Goal: Task Accomplishment & Management: Complete application form

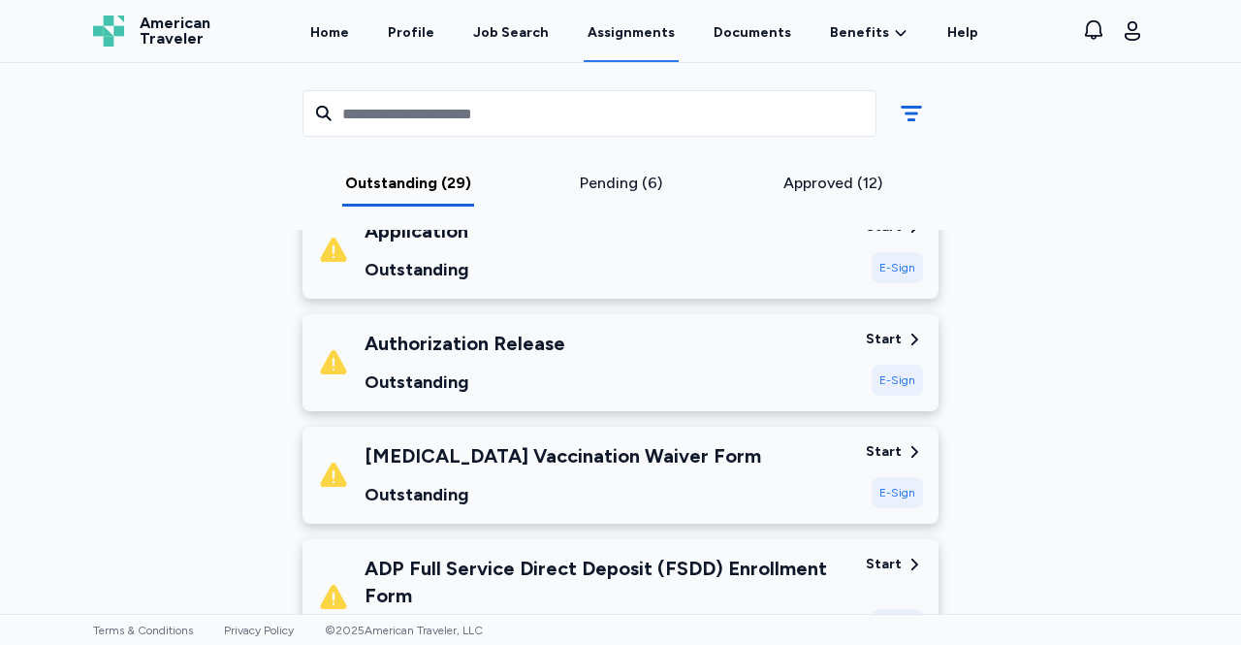
scroll to position [310, 0]
click at [403, 345] on div "Authorization Release" at bounding box center [465, 342] width 201 height 27
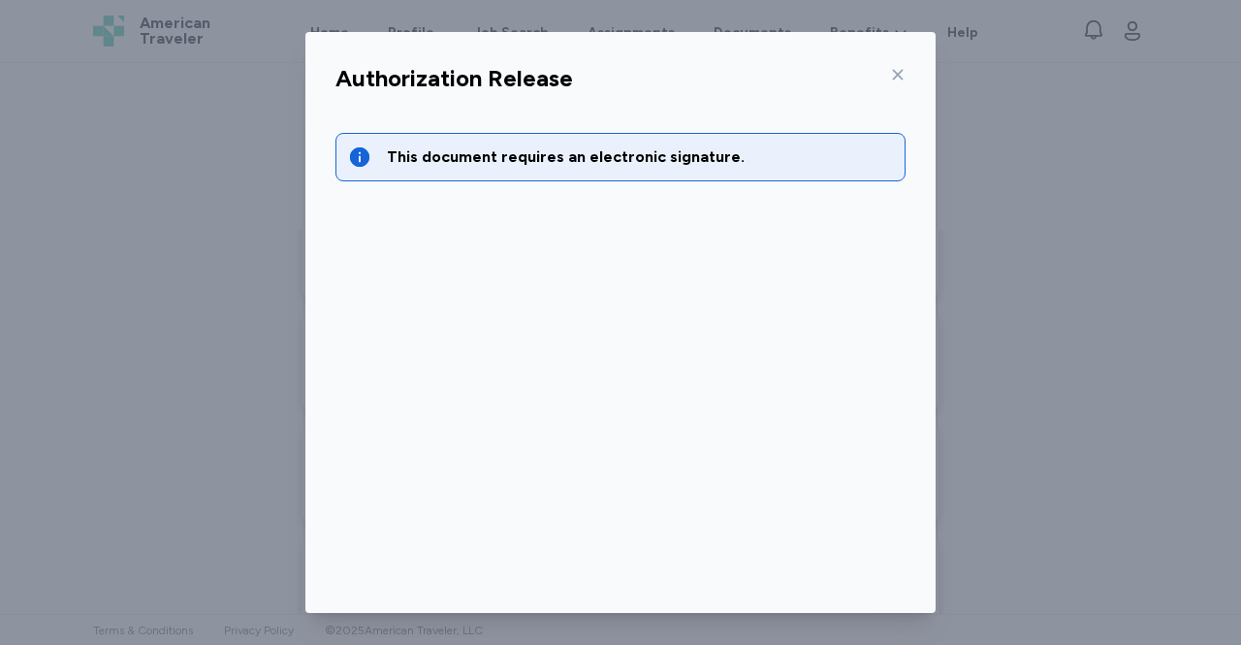
scroll to position [98, 0]
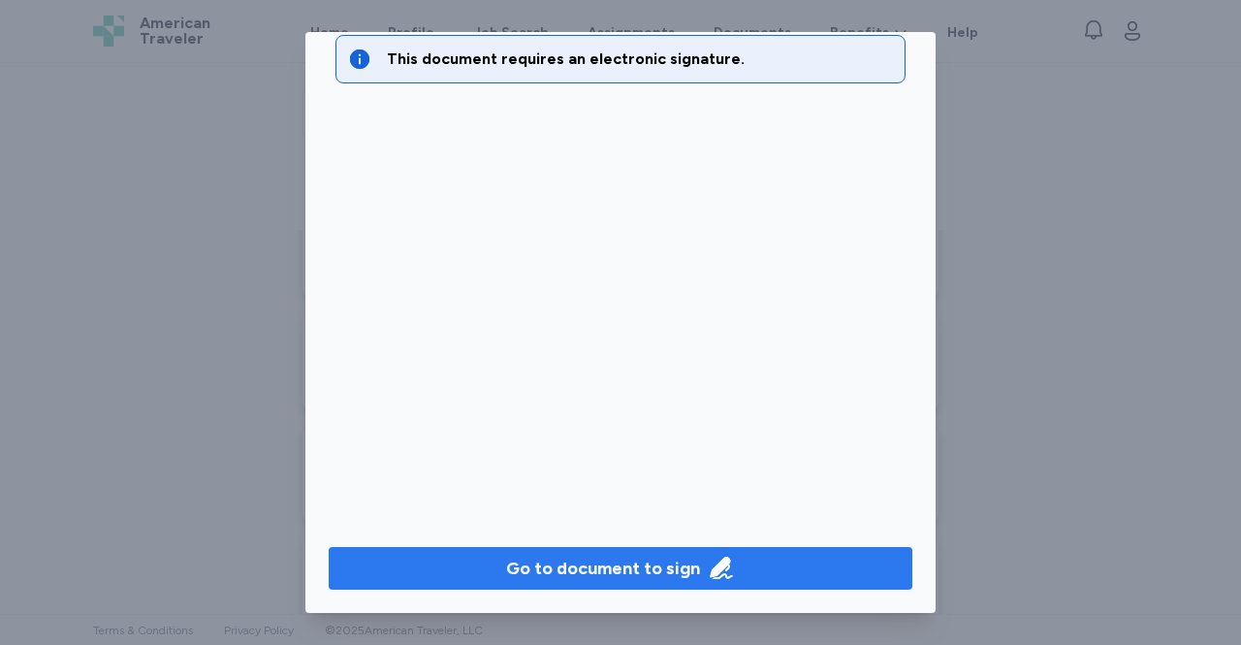
click at [563, 555] on div "Go to document to sign" at bounding box center [603, 568] width 194 height 27
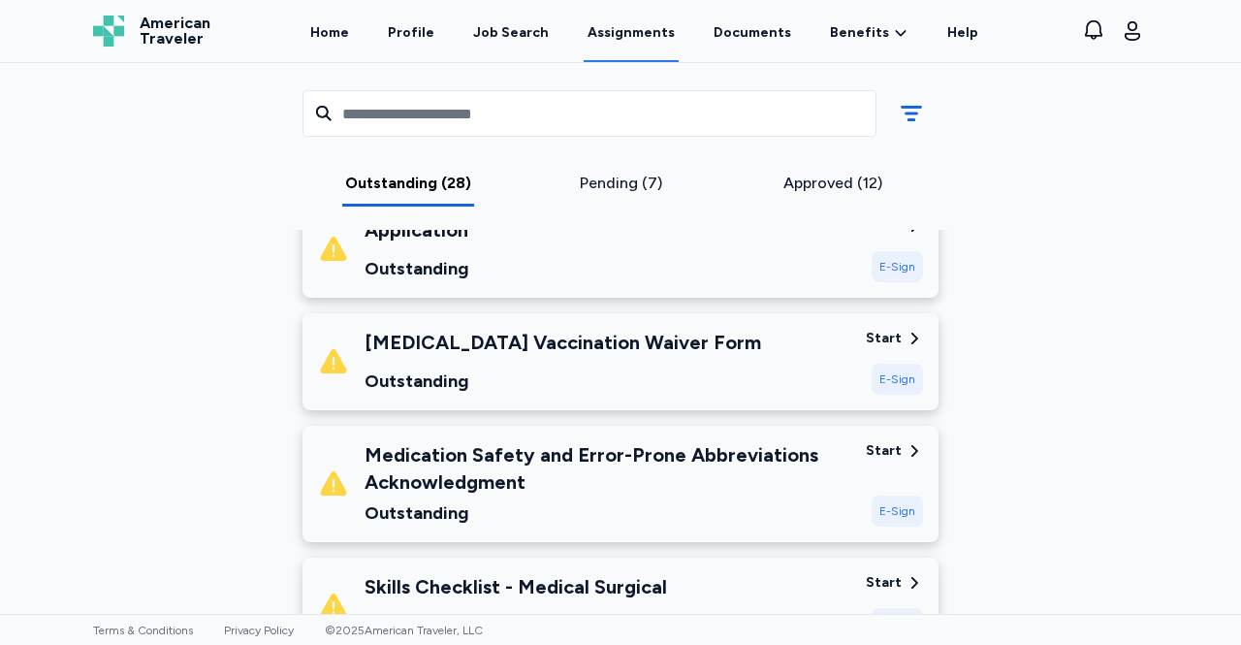
click at [675, 444] on div "Medication Safety and Error-Prone Abbreviations Acknowledgment" at bounding box center [608, 468] width 486 height 54
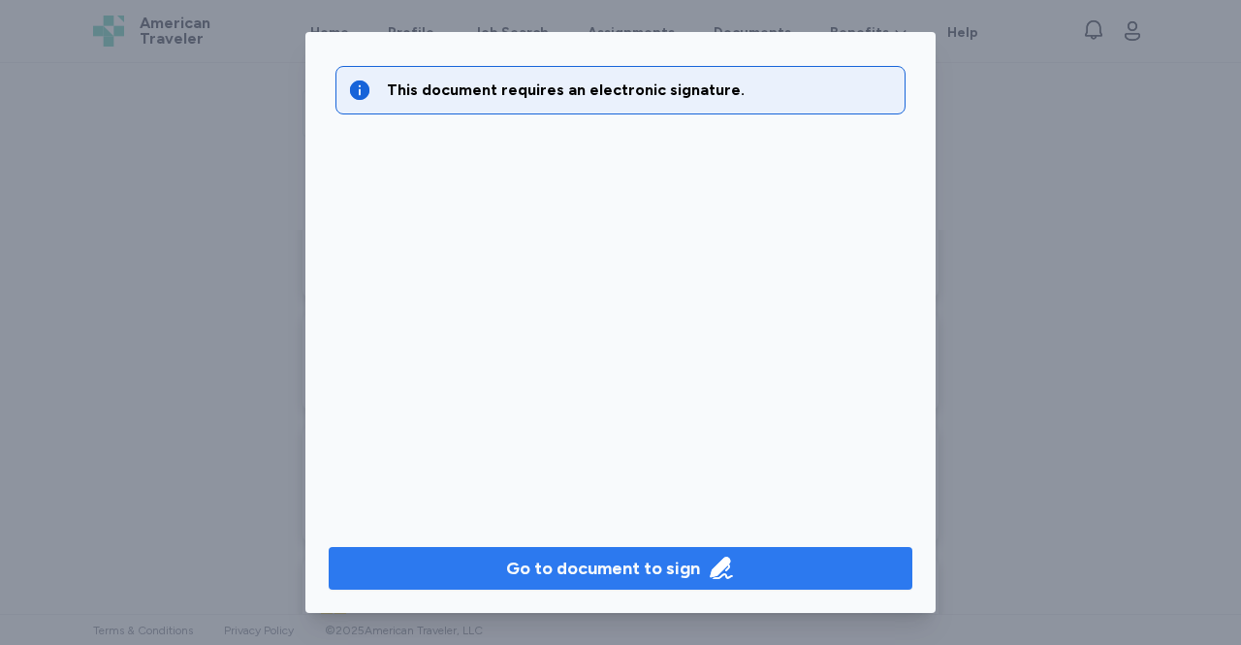
click at [683, 565] on div "Go to document to sign" at bounding box center [603, 568] width 194 height 27
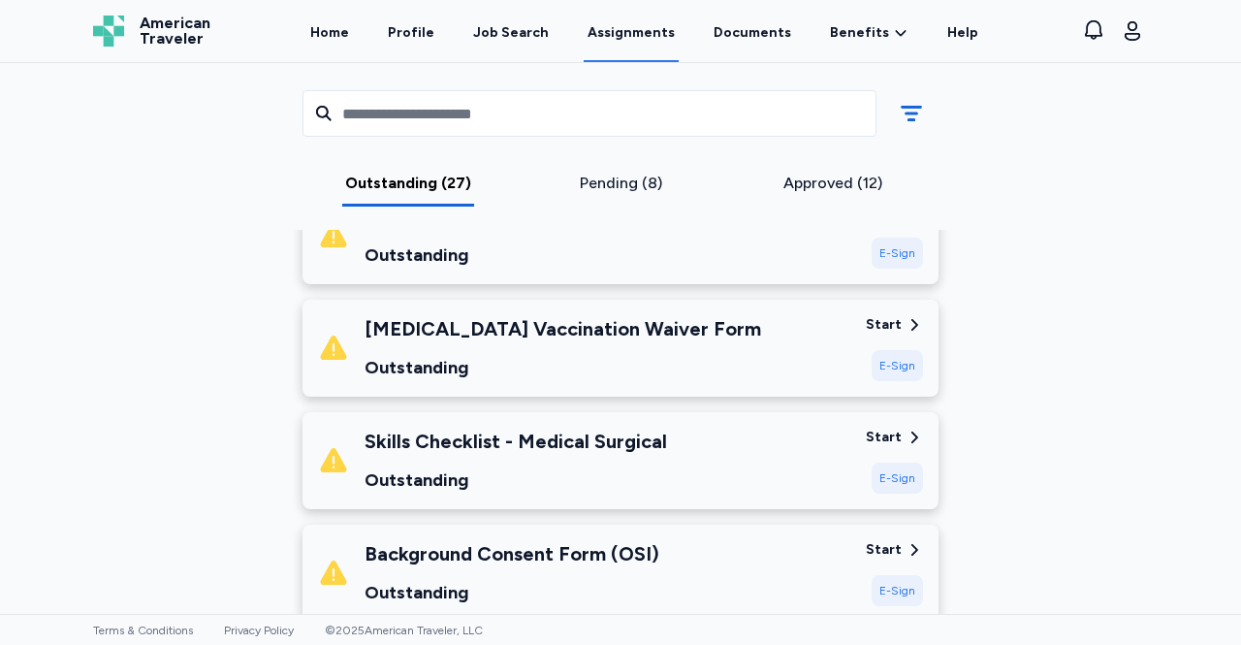
scroll to position [326, 0]
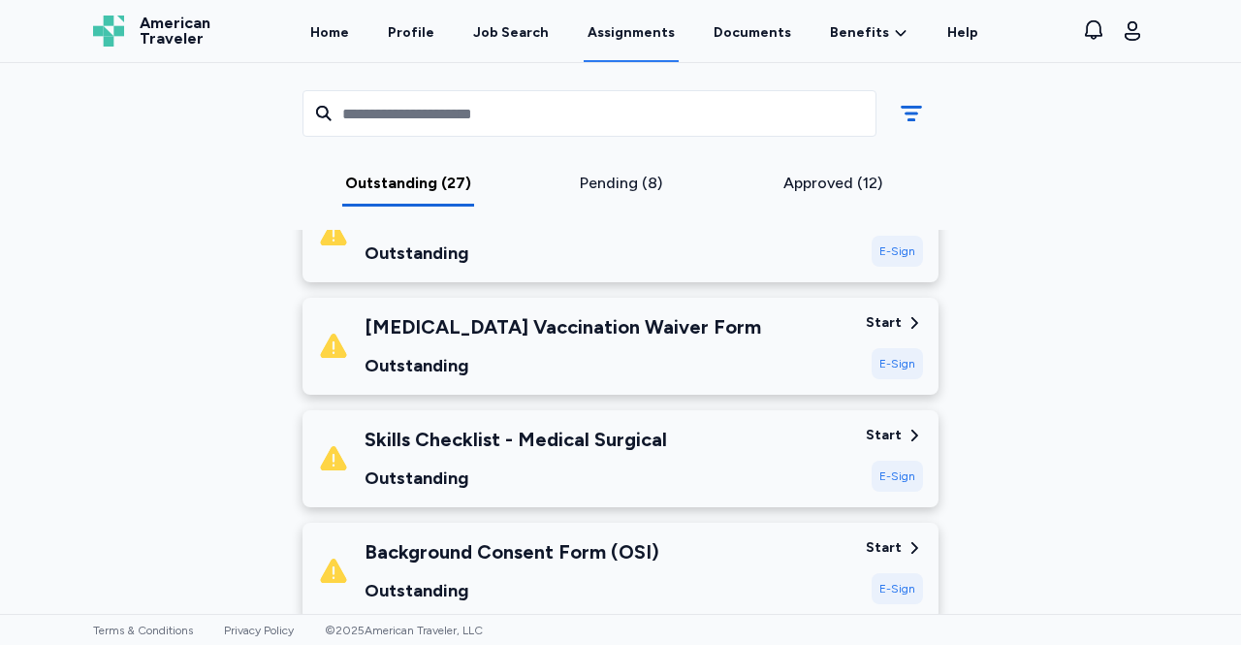
click at [870, 426] on div "Start" at bounding box center [884, 435] width 36 height 19
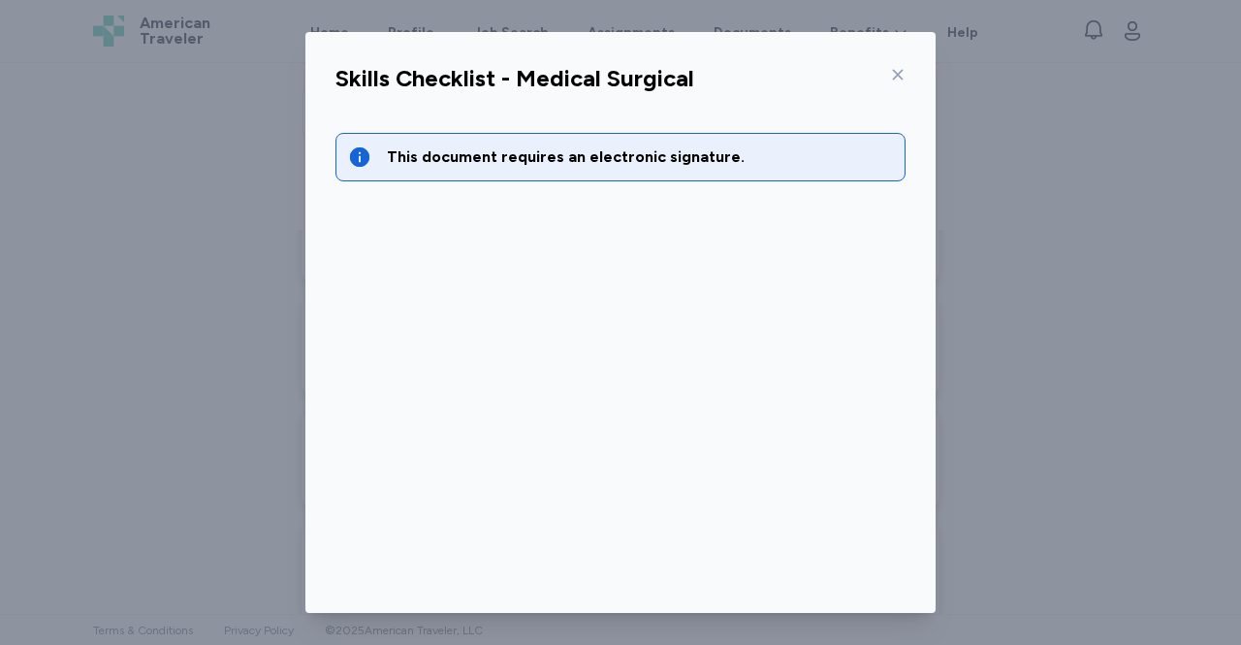
scroll to position [98, 0]
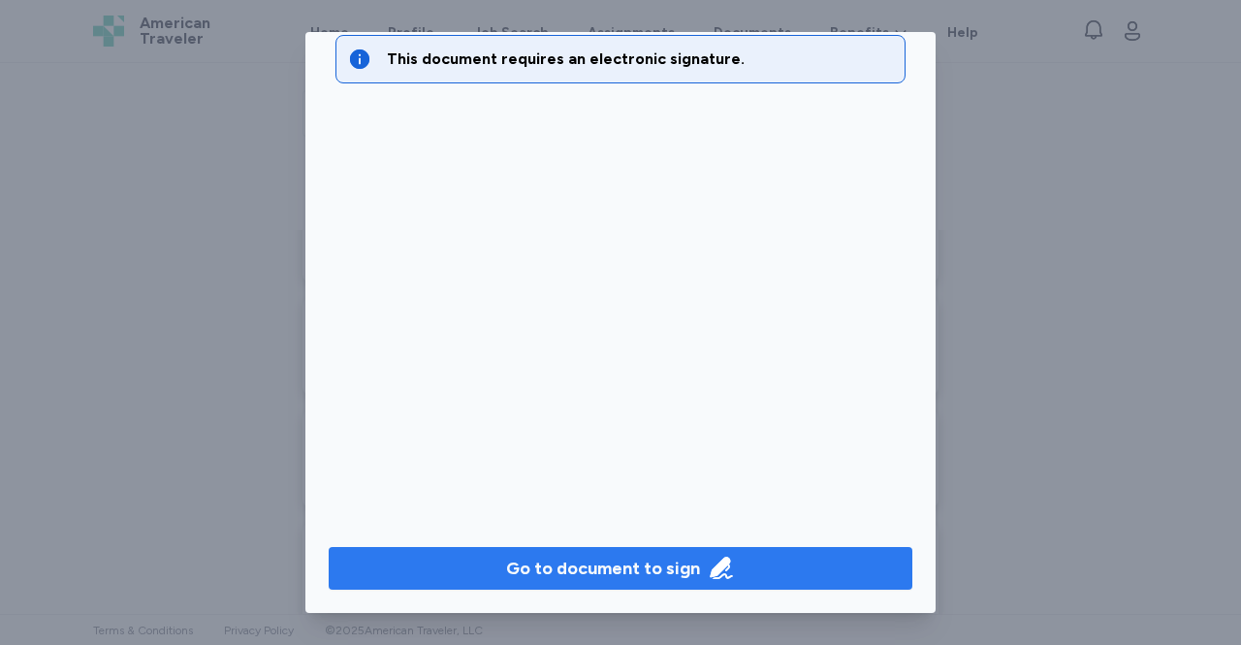
click at [832, 563] on span "Go to document to sign" at bounding box center [620, 568] width 553 height 27
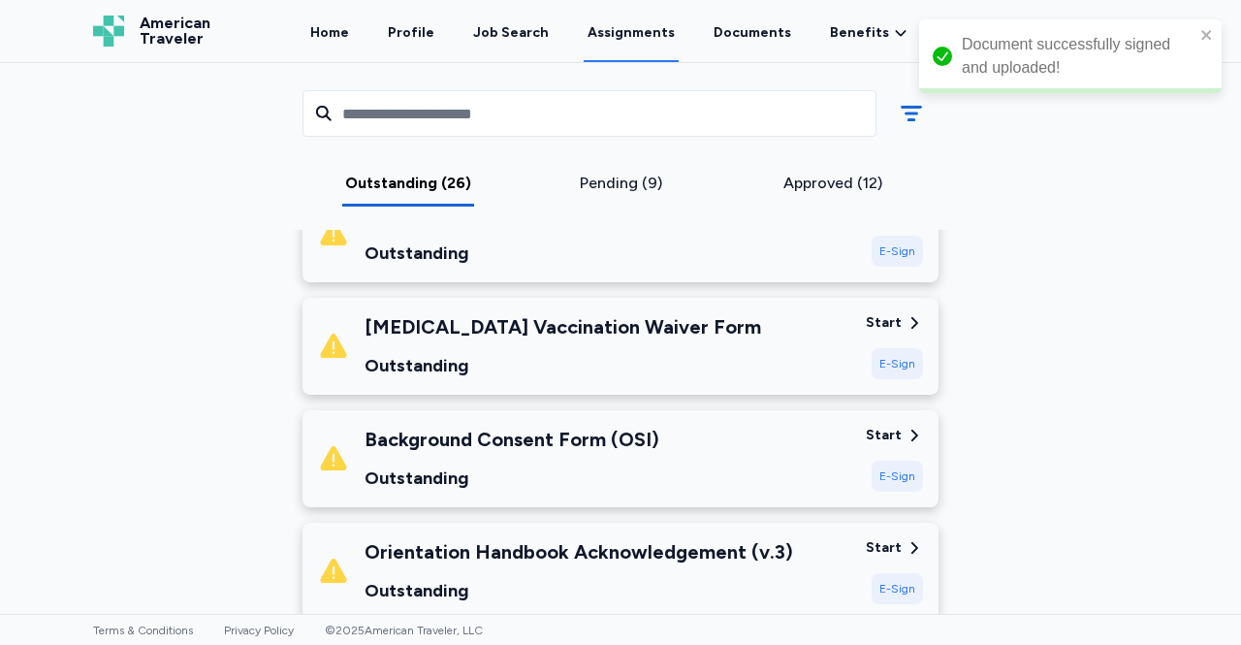
click at [884, 433] on div "Start" at bounding box center [884, 435] width 36 height 19
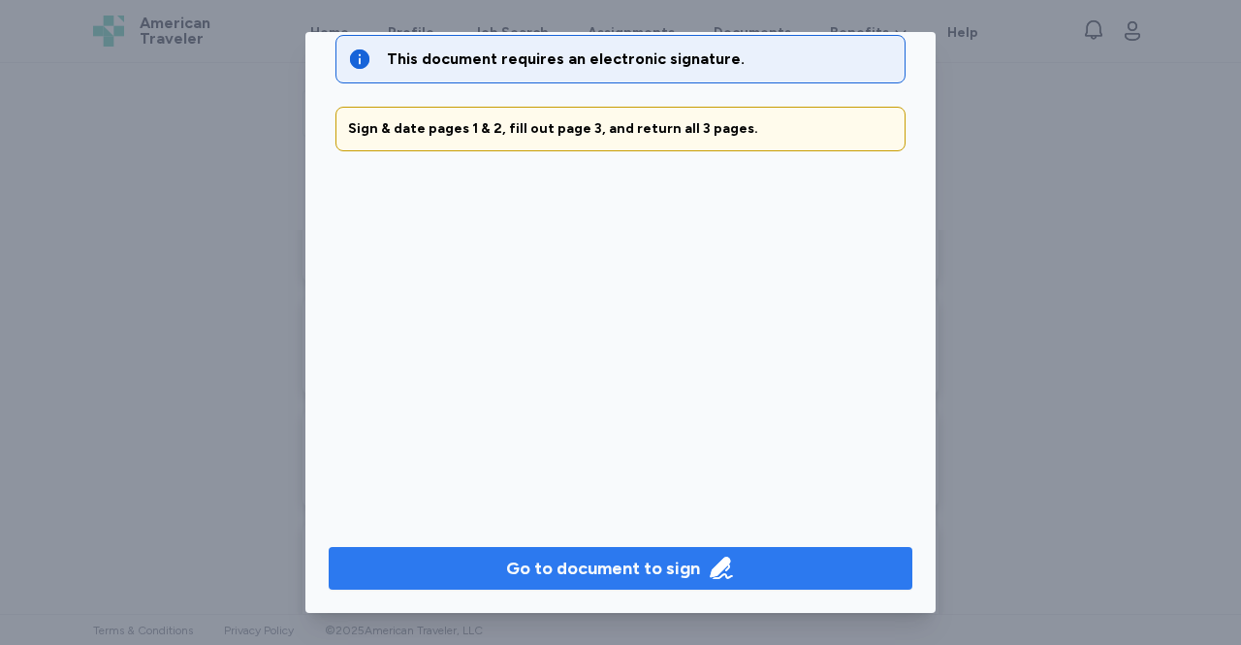
click at [806, 575] on span "Go to document to sign" at bounding box center [620, 568] width 553 height 27
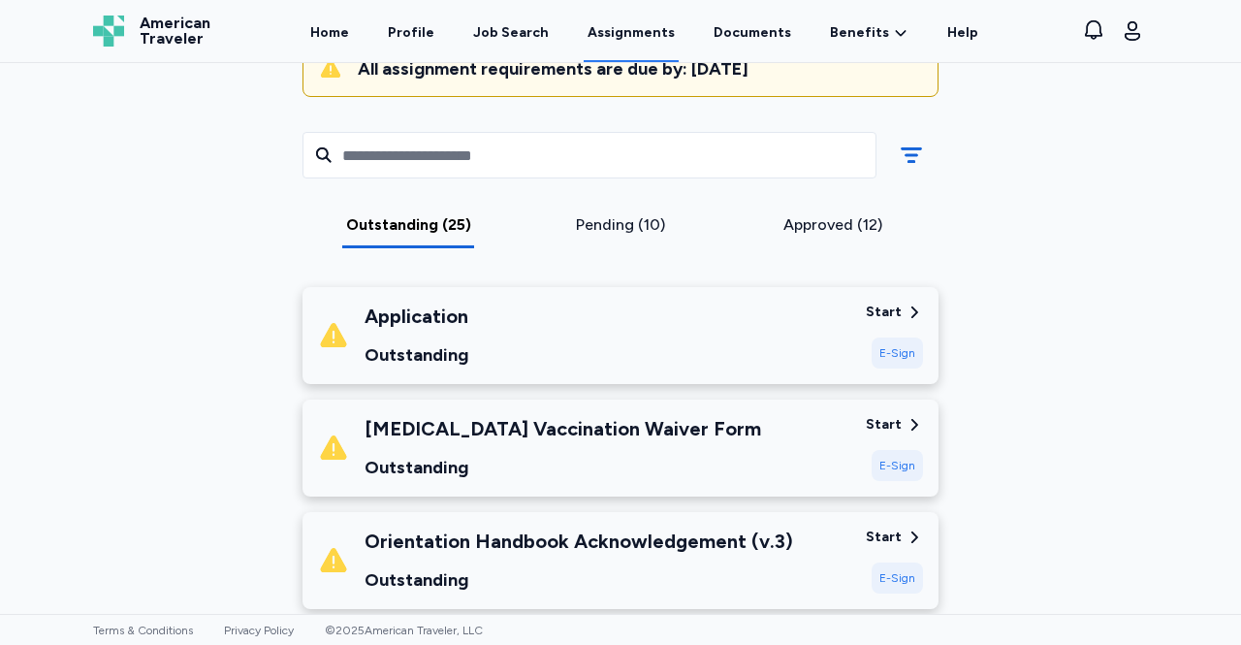
scroll to position [222, 0]
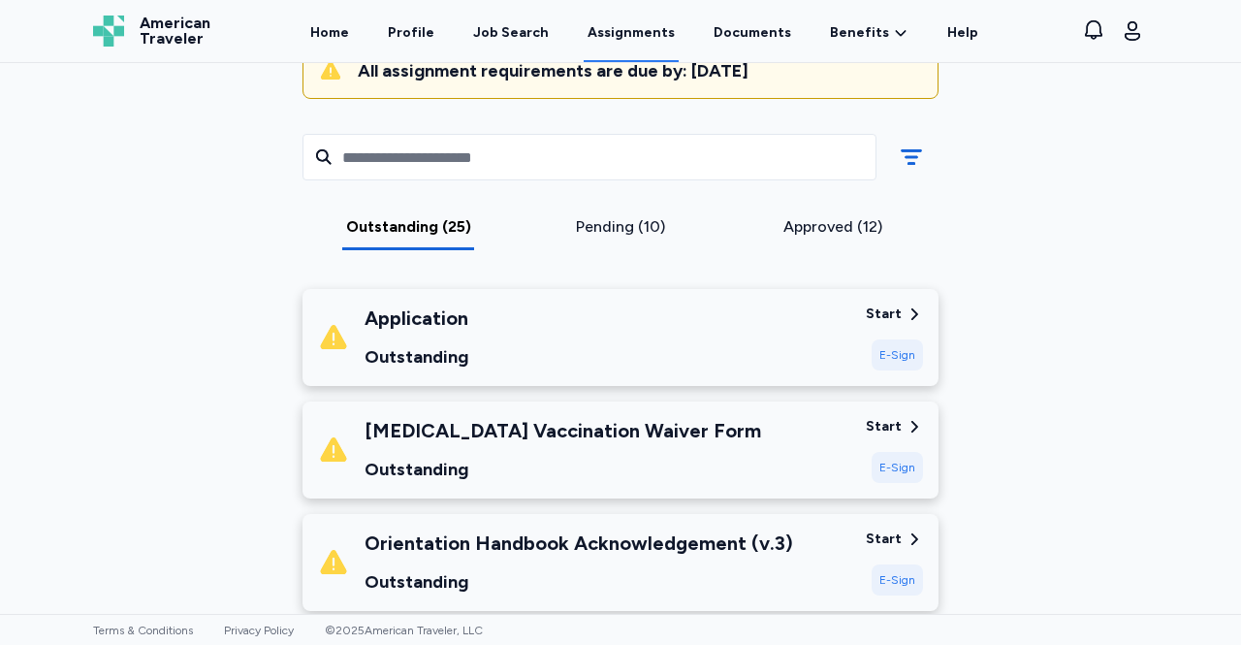
click at [900, 353] on div "E-Sign" at bounding box center [897, 354] width 51 height 31
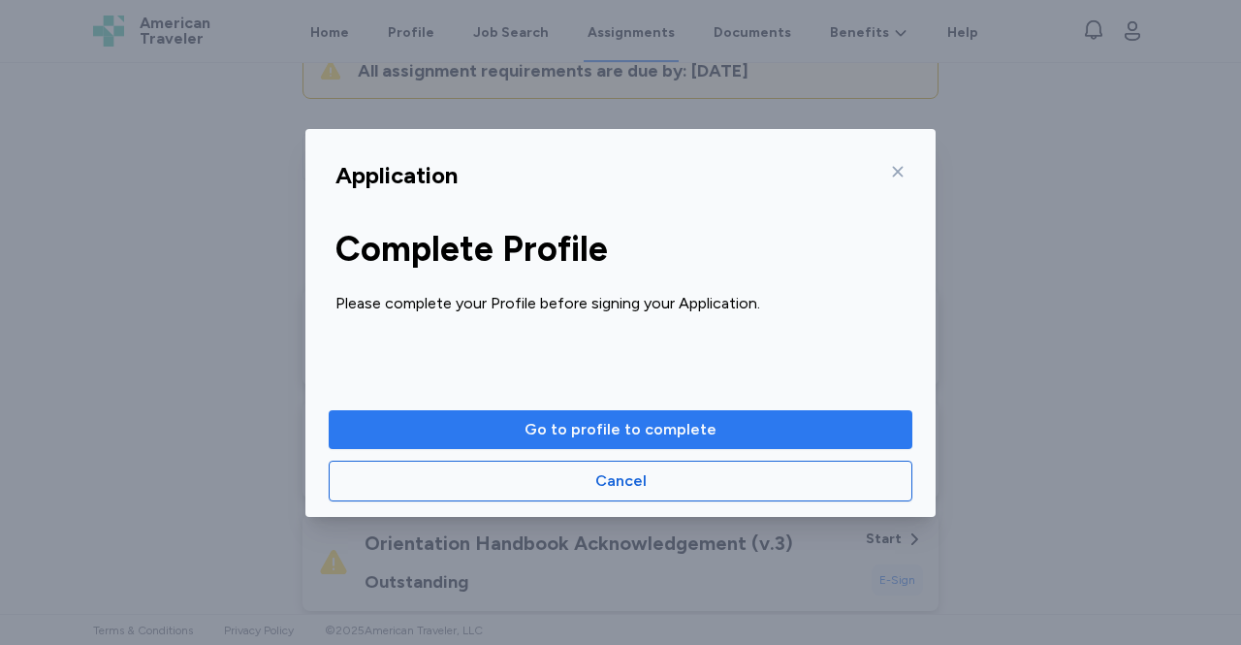
click at [751, 429] on span "Go to profile to complete" at bounding box center [620, 429] width 553 height 23
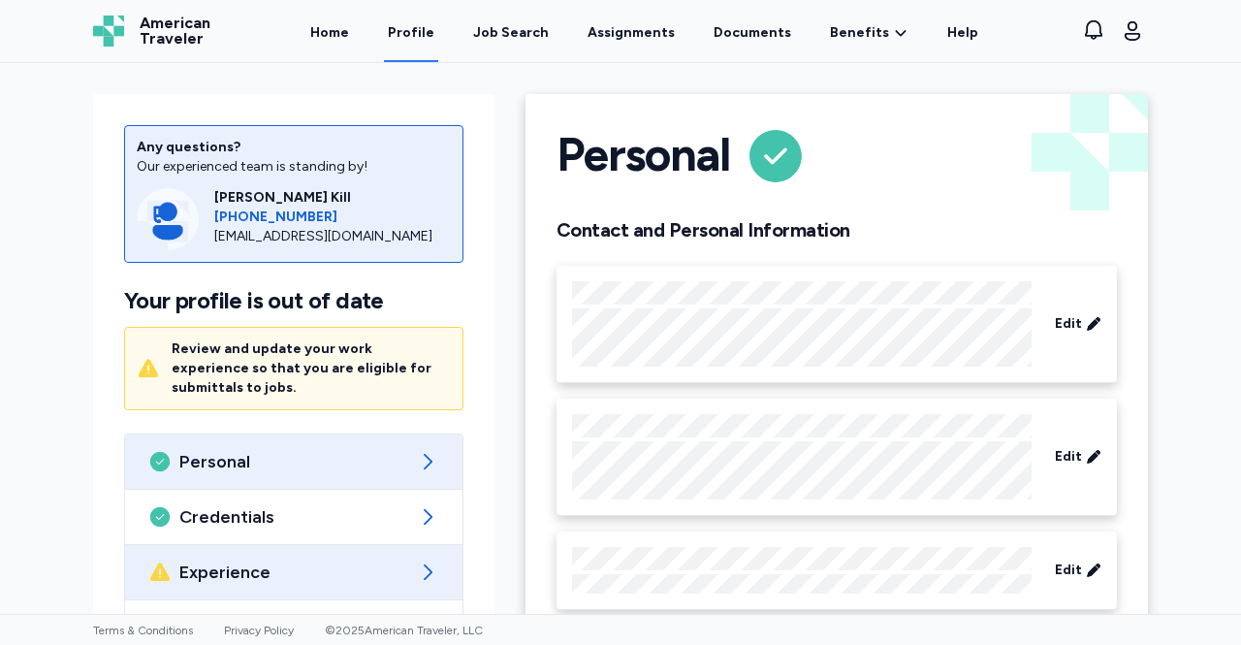
scroll to position [198, 0]
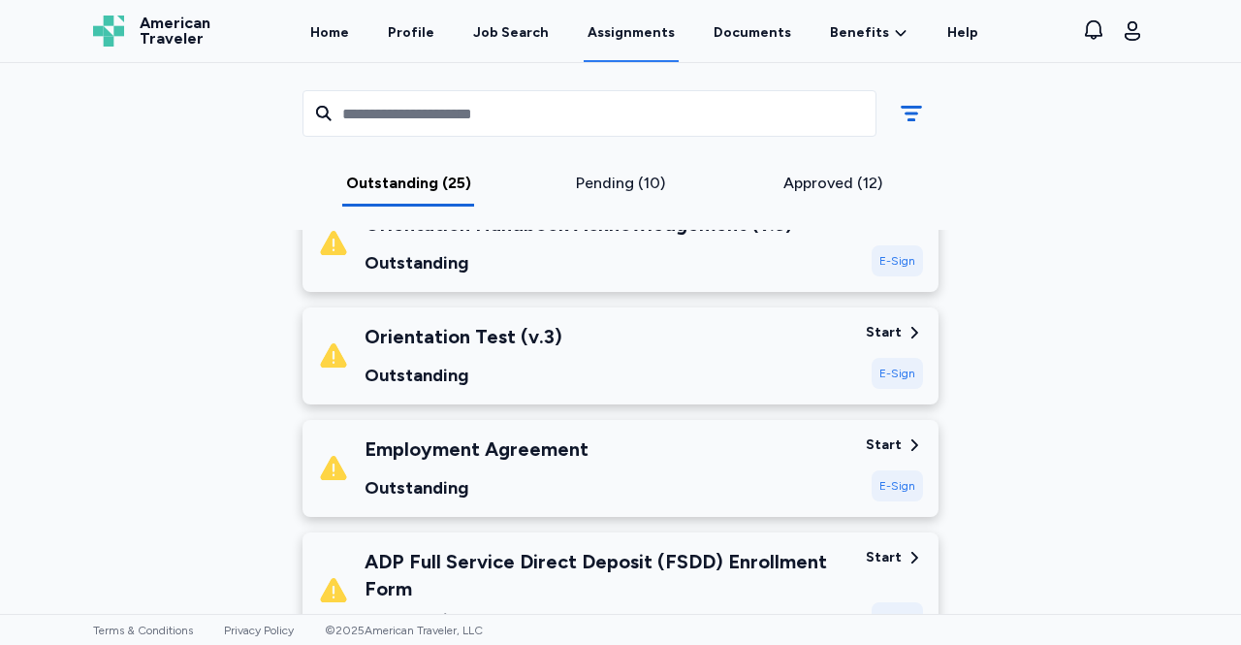
scroll to position [558, 0]
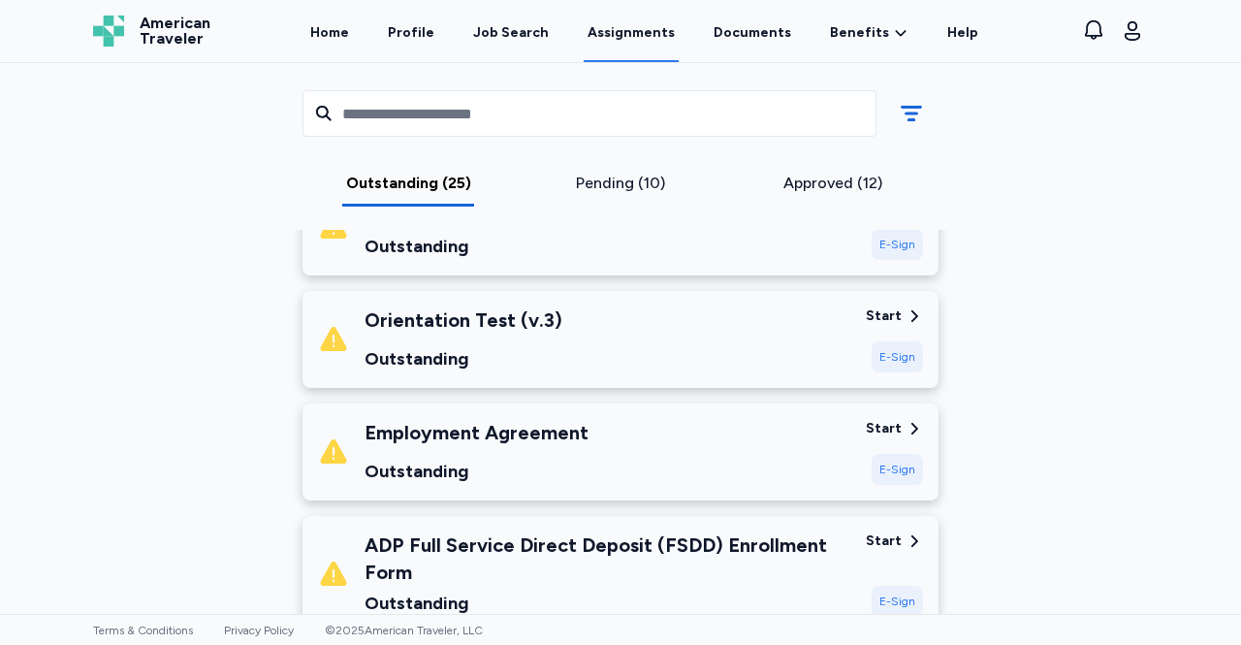
click at [415, 430] on div "Employment Agreement" at bounding box center [477, 432] width 224 height 27
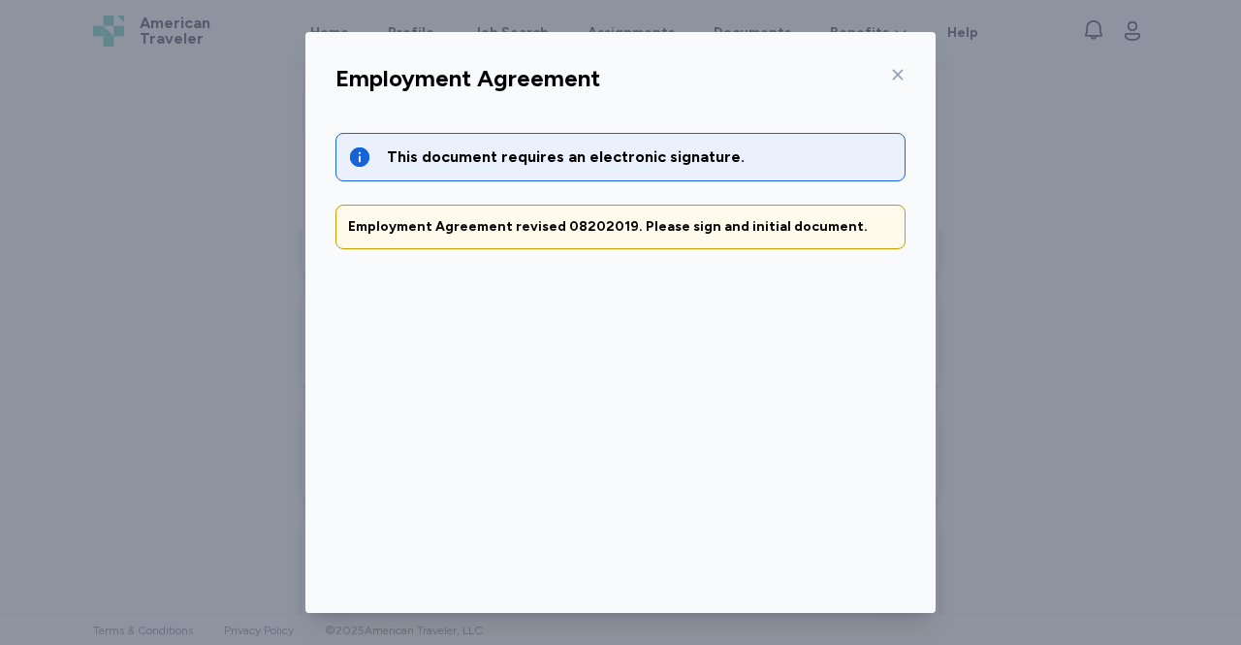
scroll to position [98, 0]
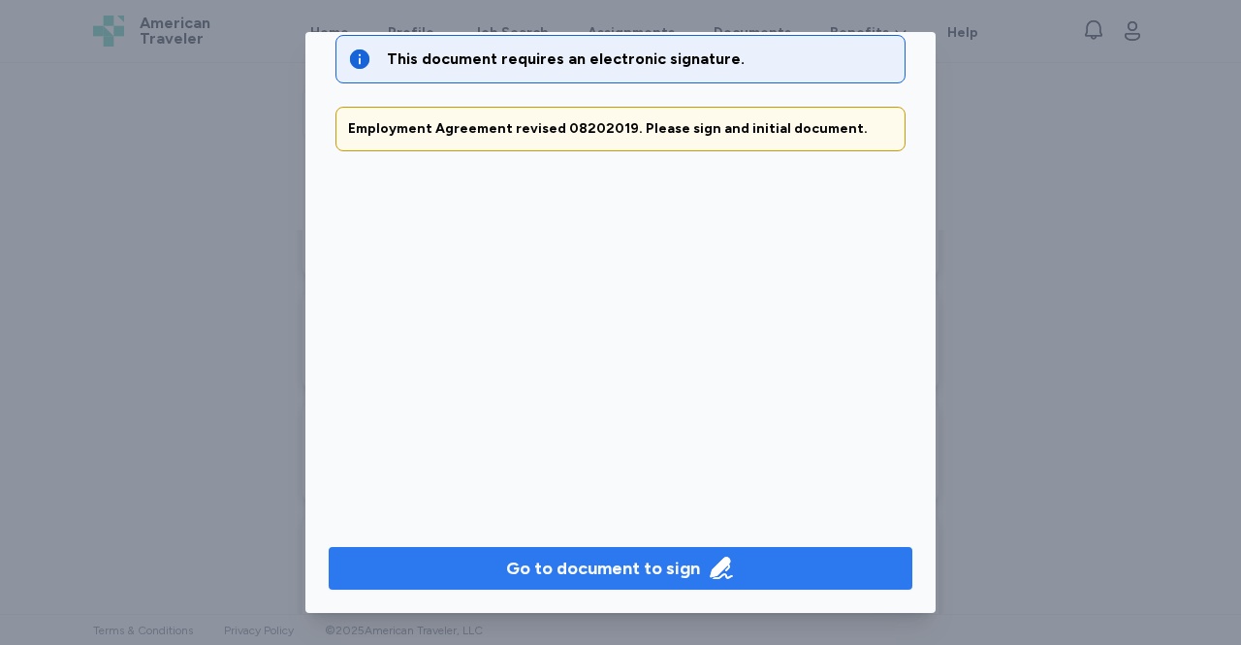
click at [812, 560] on span "Go to document to sign" at bounding box center [620, 568] width 553 height 27
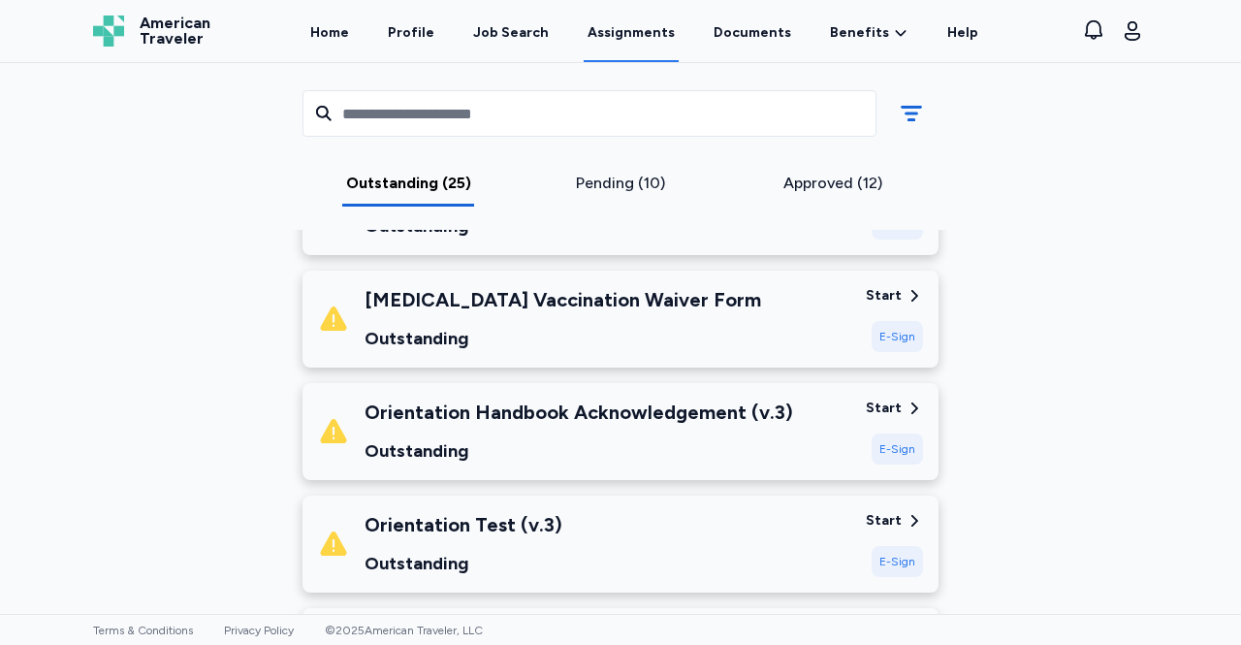
scroll to position [355, 0]
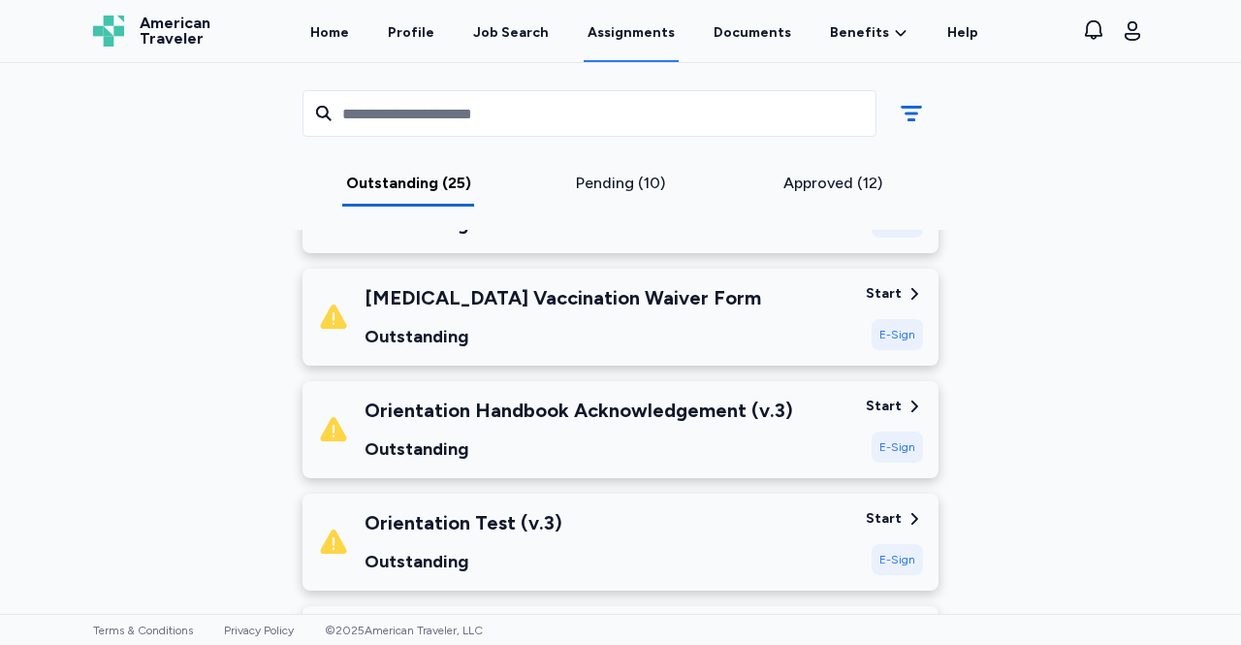
click at [834, 403] on div "Orientation Handbook Acknowledgement (v.3) Outstanding" at bounding box center [584, 430] width 532 height 66
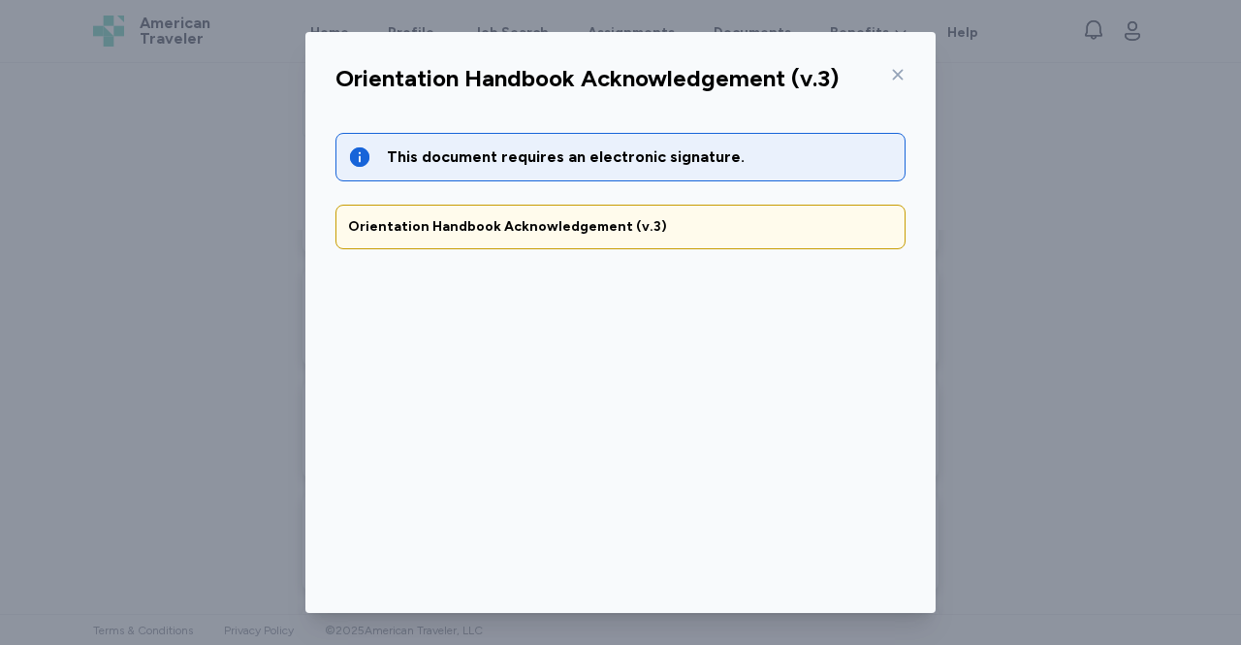
scroll to position [98, 0]
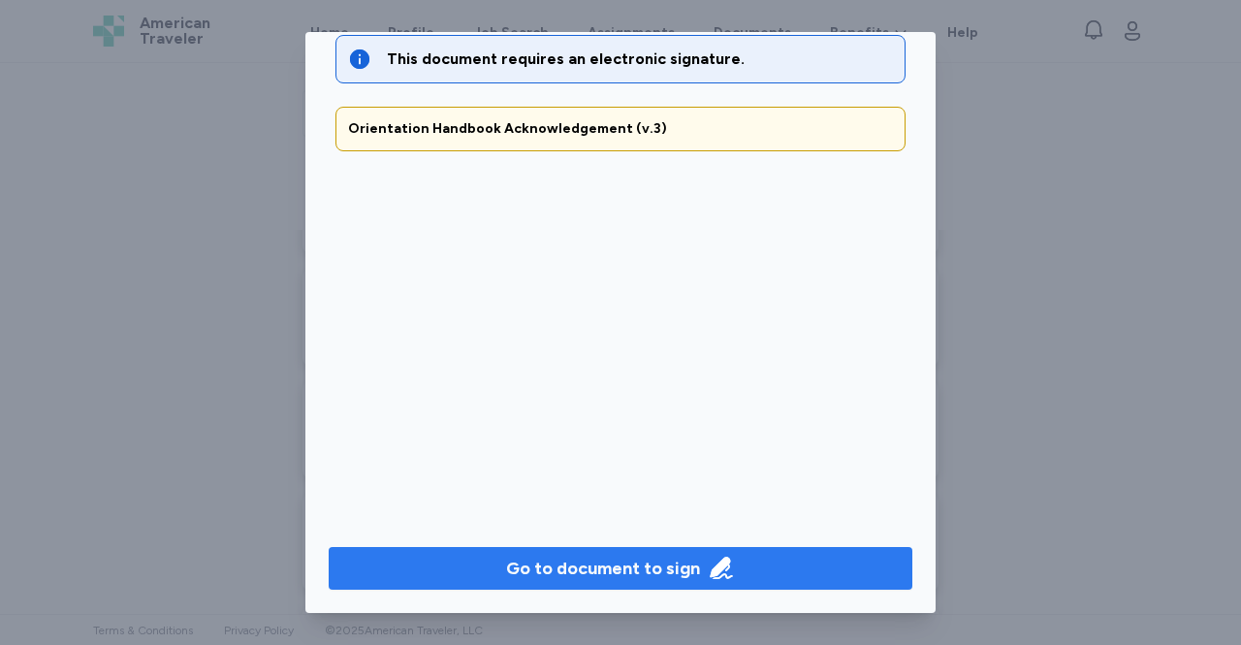
click at [640, 570] on div "Go to document to sign" at bounding box center [603, 568] width 194 height 27
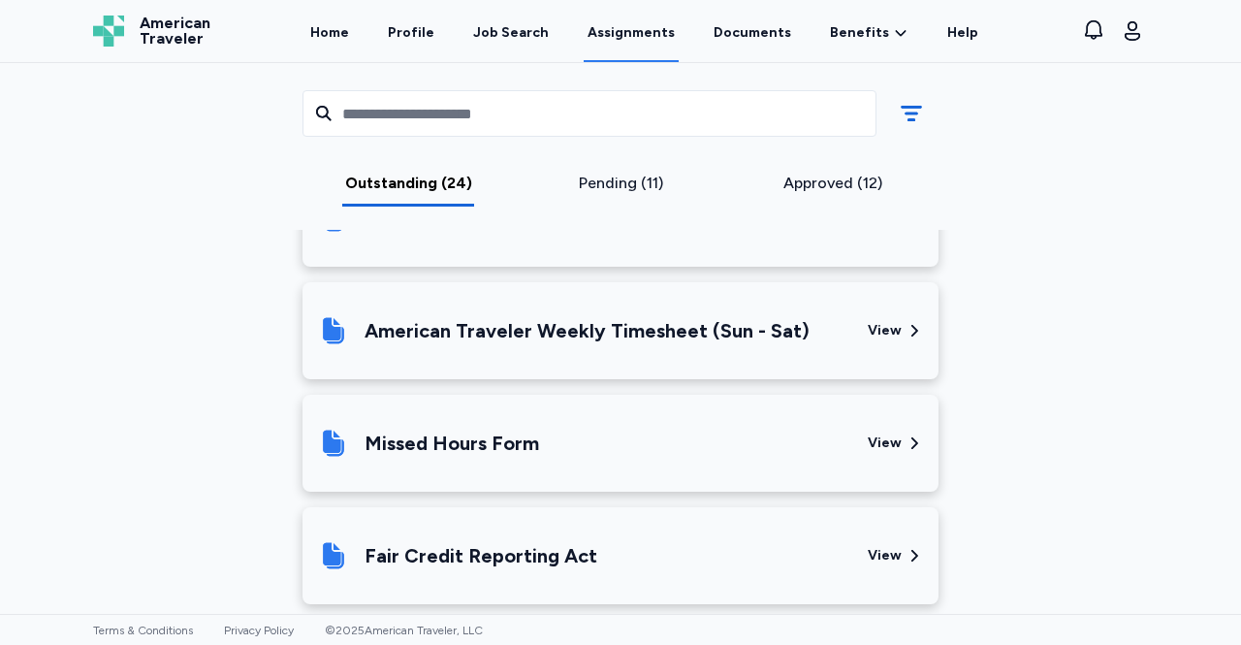
scroll to position [3277, 0]
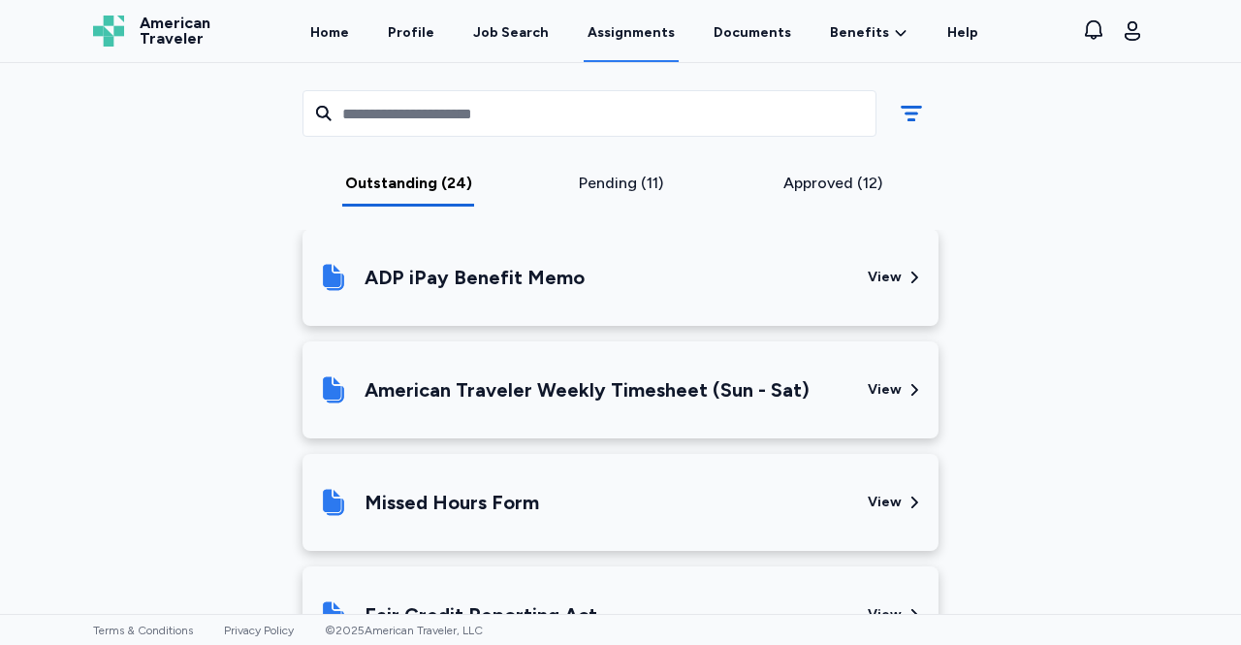
click at [875, 396] on div "View" at bounding box center [885, 389] width 34 height 19
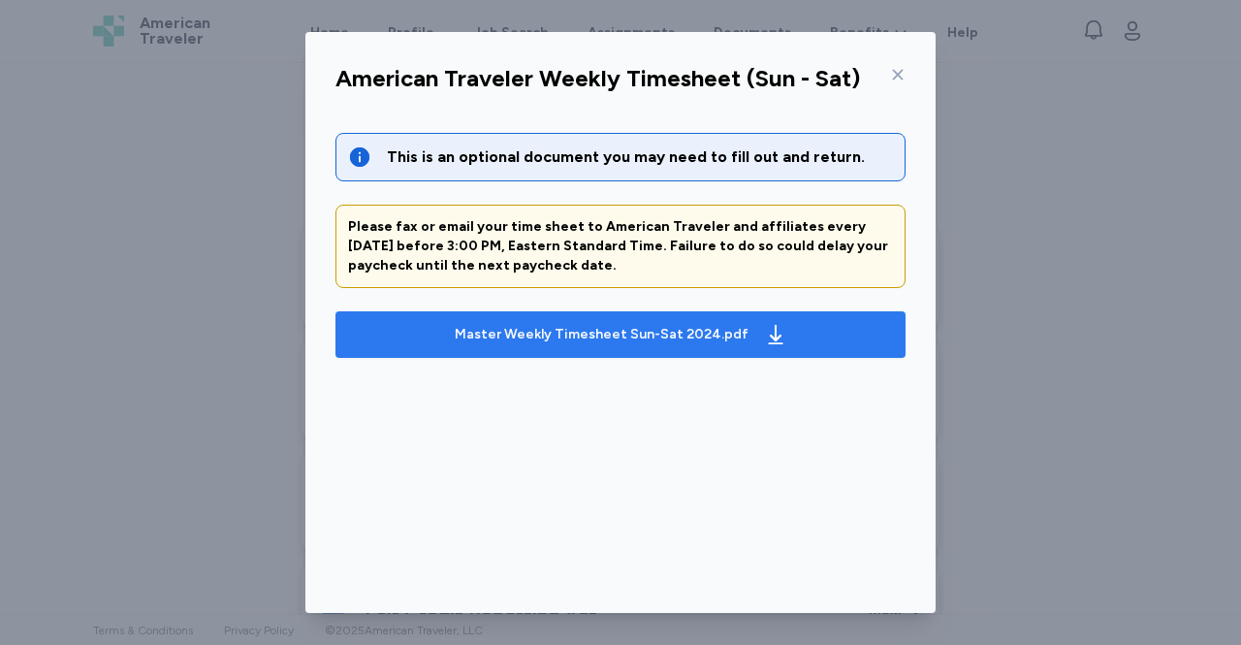
click at [767, 331] on icon "button" at bounding box center [775, 334] width 23 height 23
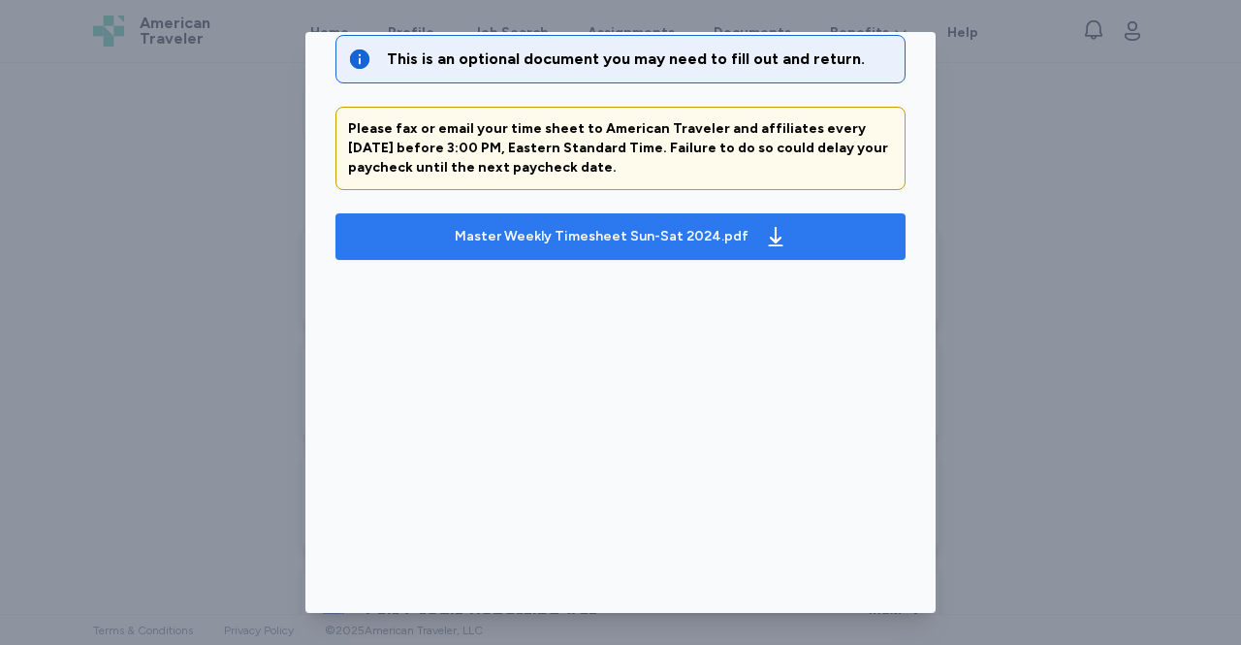
scroll to position [0, 0]
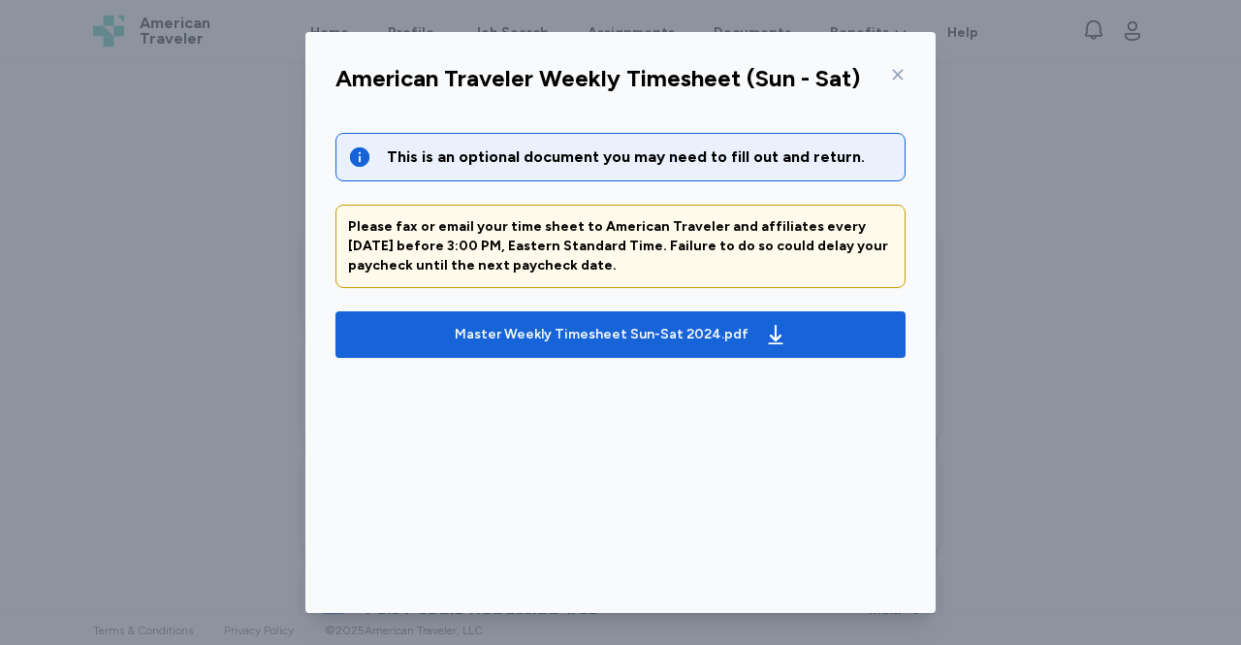
click at [882, 74] on div at bounding box center [893, 74] width 23 height 31
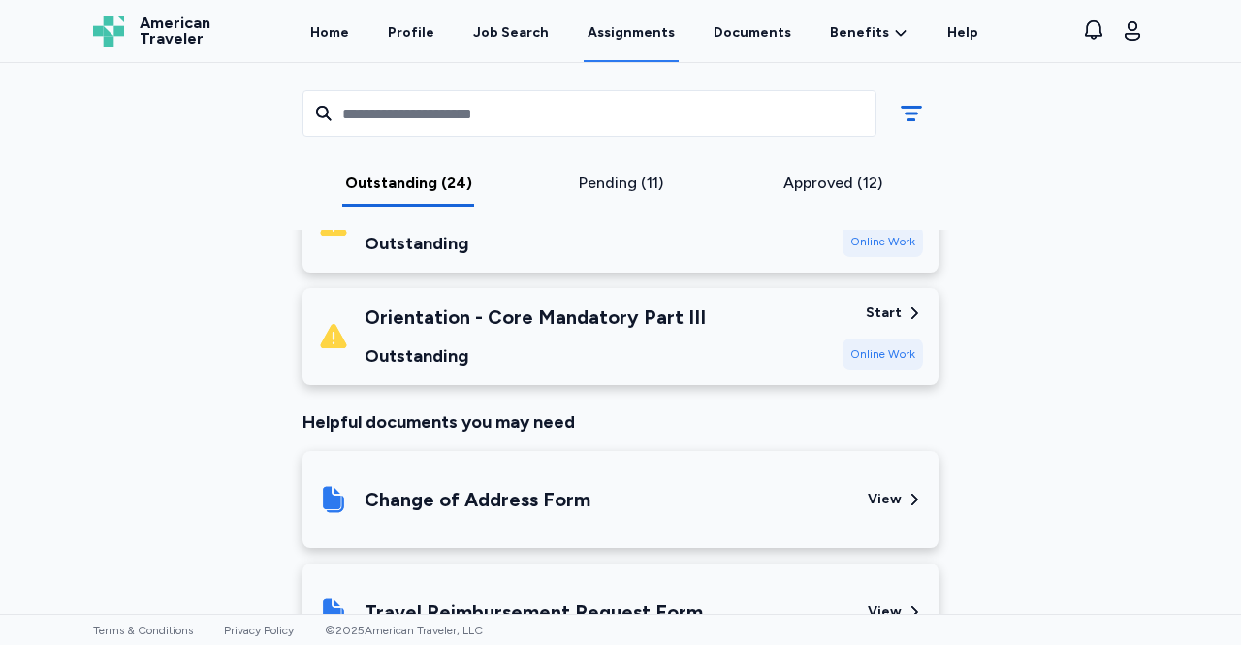
scroll to position [2817, 0]
